Goal: Information Seeking & Learning: Learn about a topic

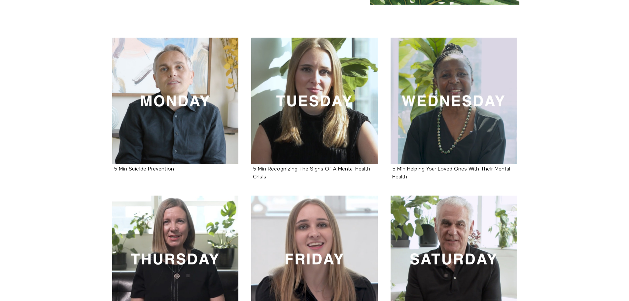
scroll to position [132, 0]
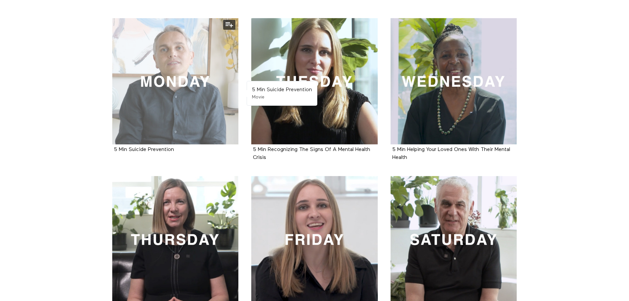
click at [181, 88] on div at bounding box center [175, 81] width 126 height 126
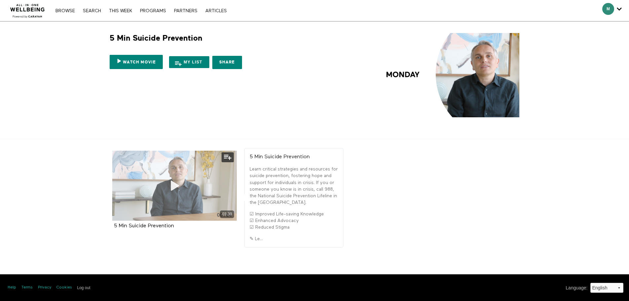
click at [173, 177] on span at bounding box center [174, 186] width 20 height 20
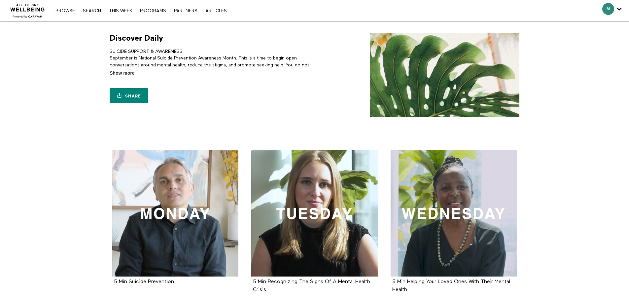
drag, startPoint x: 584, startPoint y: 0, endPoint x: 279, endPoint y: 93, distance: 318.9
click at [279, 93] on div "Share Share with your friends https://app.allinonewellbeing.com/this-week-1" at bounding box center [211, 92] width 202 height 30
drag, startPoint x: 611, startPoint y: 0, endPoint x: 578, endPoint y: 262, distance: 263.8
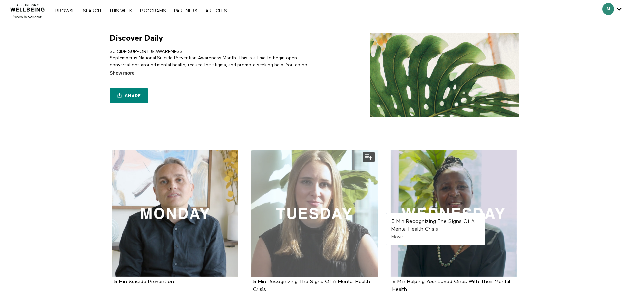
click at [302, 223] on div at bounding box center [314, 213] width 126 height 126
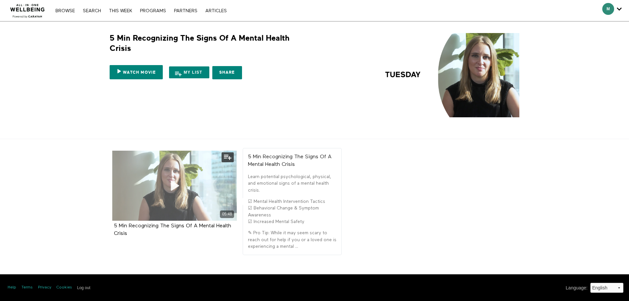
click at [170, 181] on icon at bounding box center [174, 186] width 20 height 12
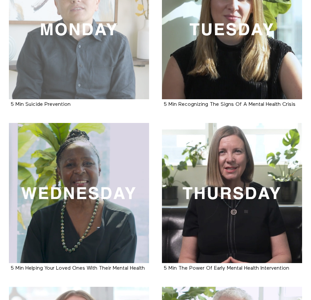
scroll to position [198, 0]
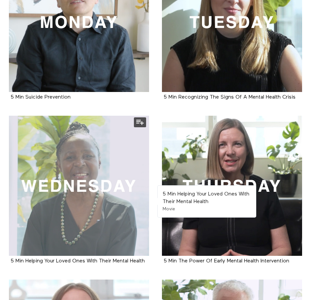
click at [71, 189] on div at bounding box center [79, 186] width 140 height 140
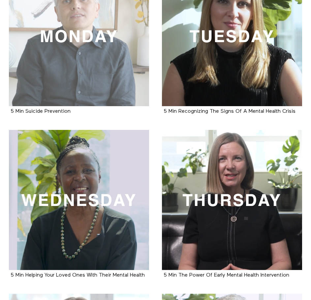
scroll to position [175, 0]
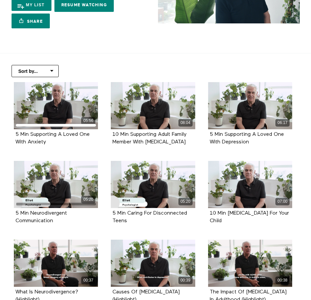
scroll to position [99, 0]
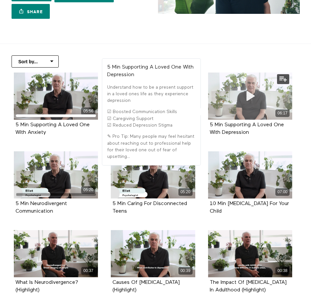
click at [256, 103] on span at bounding box center [250, 96] width 20 height 20
